Goal: Check status: Check status

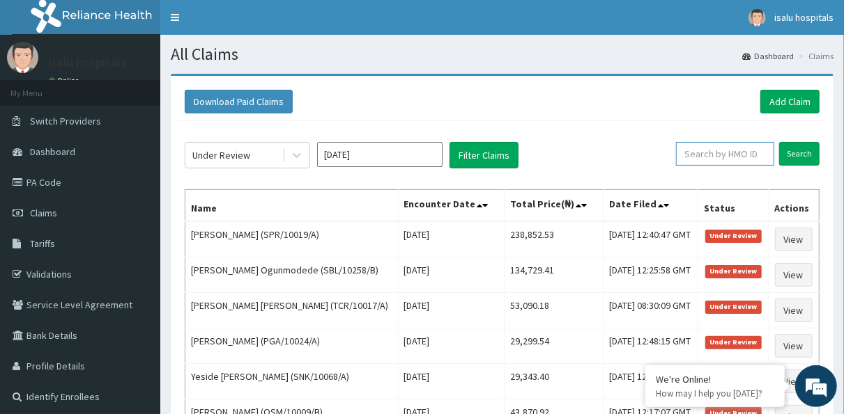
click at [707, 153] on input "text" at bounding box center [725, 154] width 98 height 24
paste input "TLL/10046/A"
type input "TLL/10046/A"
click at [794, 149] on input "Search" at bounding box center [799, 154] width 40 height 24
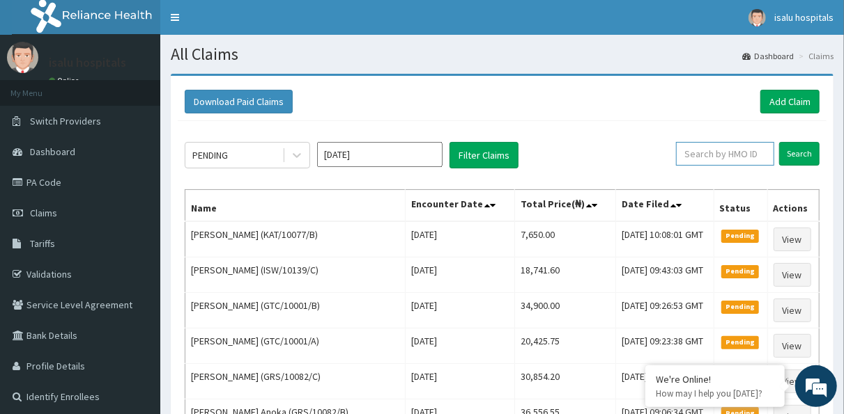
click at [708, 153] on input "text" at bounding box center [725, 154] width 98 height 24
paste input "TLL/10046/A"
click at [678, 150] on input "TLL/10046/A" at bounding box center [703, 154] width 87 height 24
type input "TLL/10046/A"
click at [791, 150] on input "Search" at bounding box center [799, 154] width 40 height 24
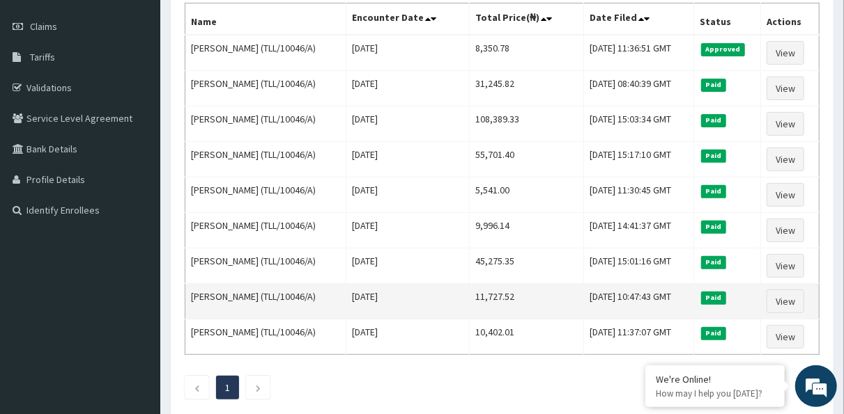
scroll to position [115, 0]
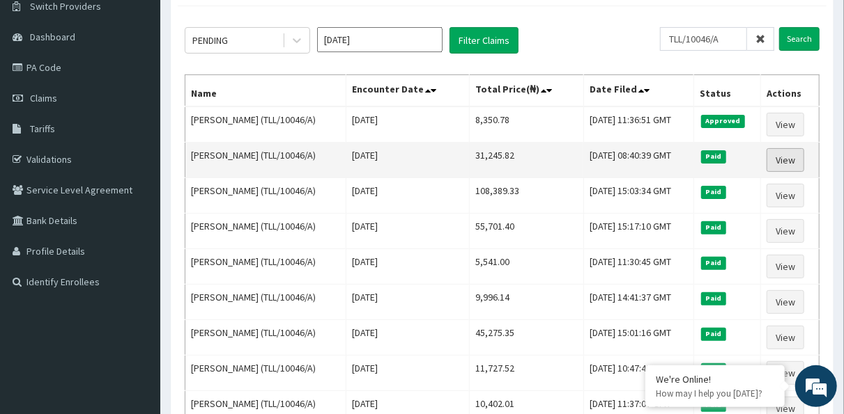
click at [788, 154] on link "View" at bounding box center [785, 160] width 38 height 24
